Goal: Navigation & Orientation: Find specific page/section

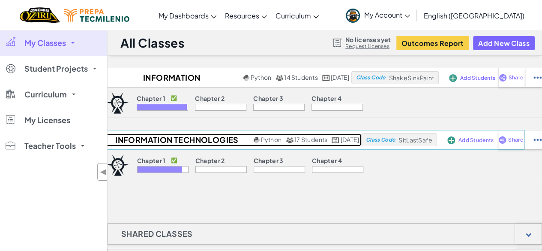
click at [144, 136] on h2 "Information Technologies 1103" at bounding box center [176, 139] width 152 height 13
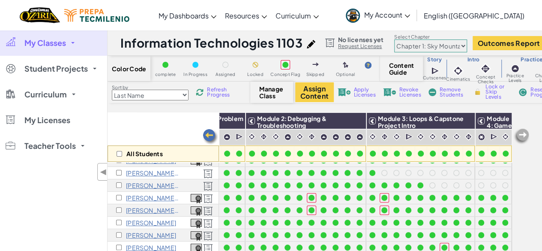
click at [73, 46] on link "My Classes" at bounding box center [53, 43] width 107 height 26
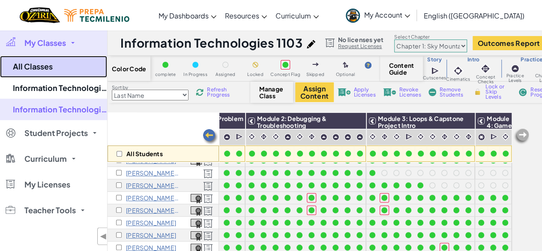
click at [60, 71] on link "All Classes" at bounding box center [53, 67] width 107 height 22
